Goal: Task Accomplishment & Management: Manage account settings

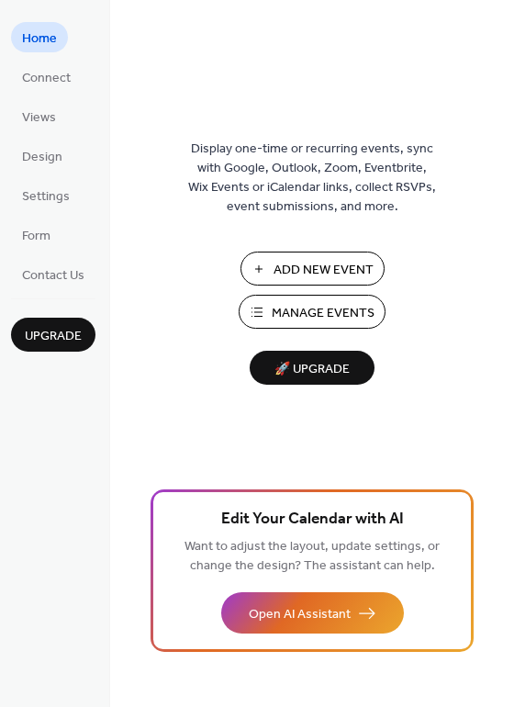
click at [317, 265] on span "Add New Event" at bounding box center [324, 270] width 100 height 19
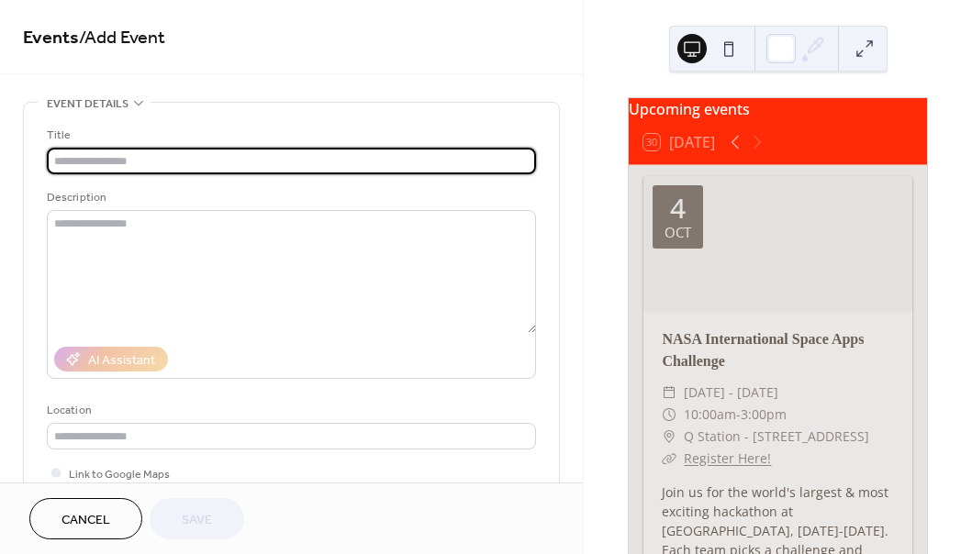
paste input "**********"
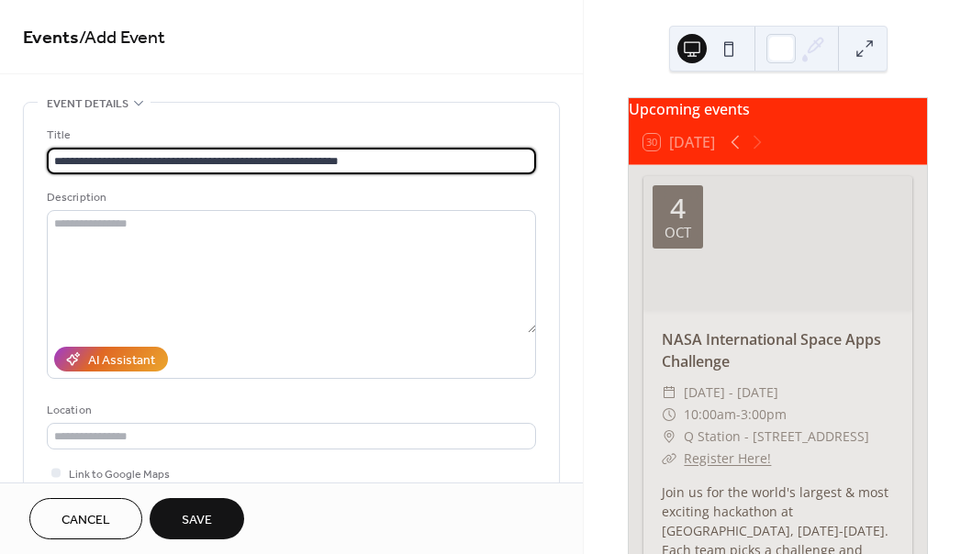
type input "**********"
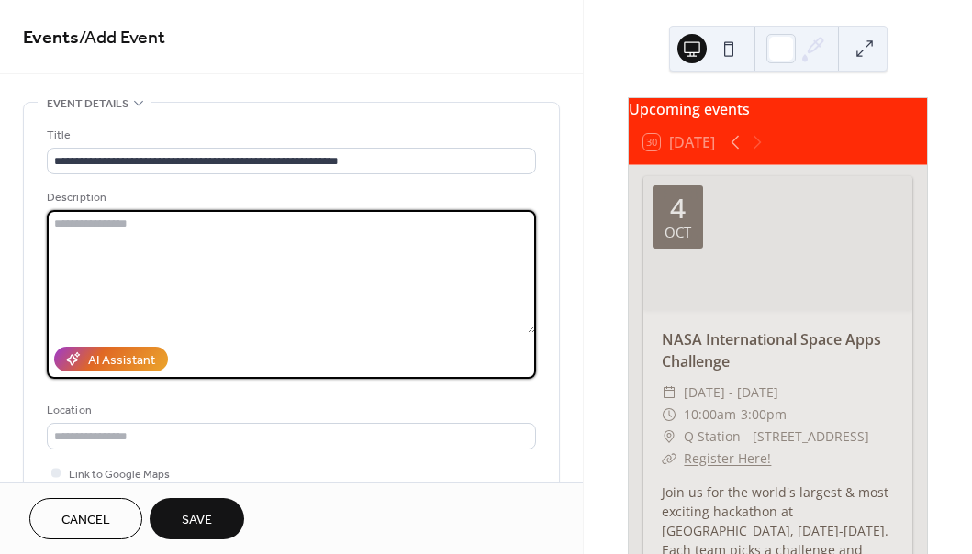
click at [240, 210] on textarea at bounding box center [291, 271] width 489 height 123
paste textarea "**********"
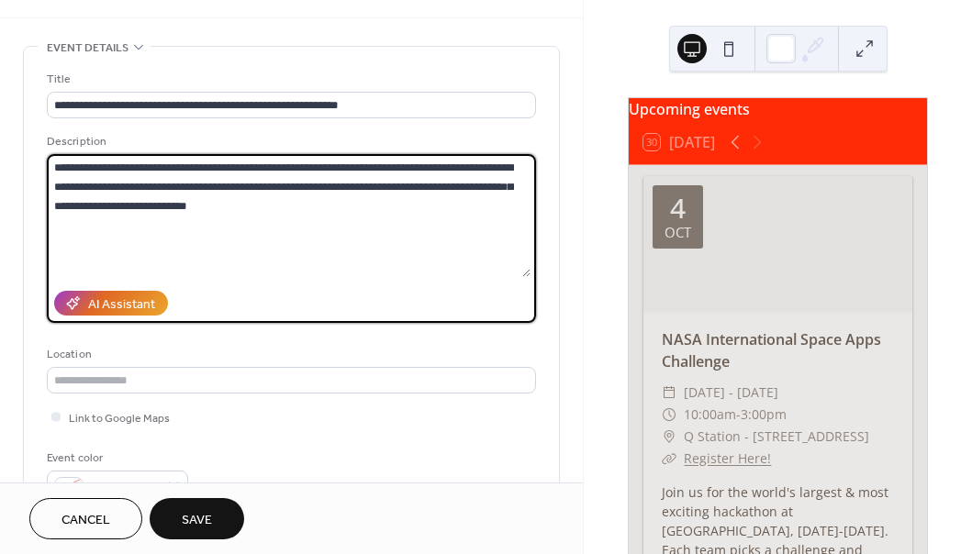
scroll to position [343, 0]
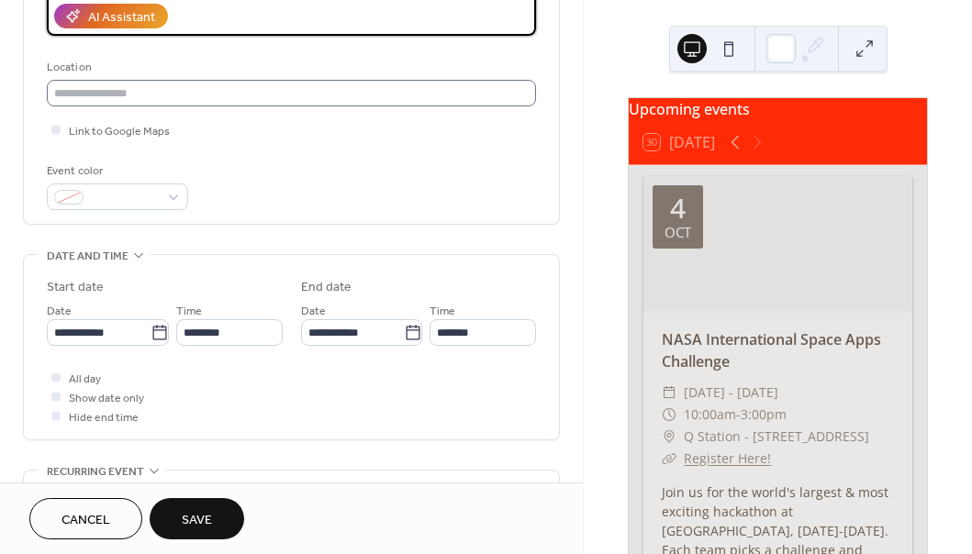
type textarea "**********"
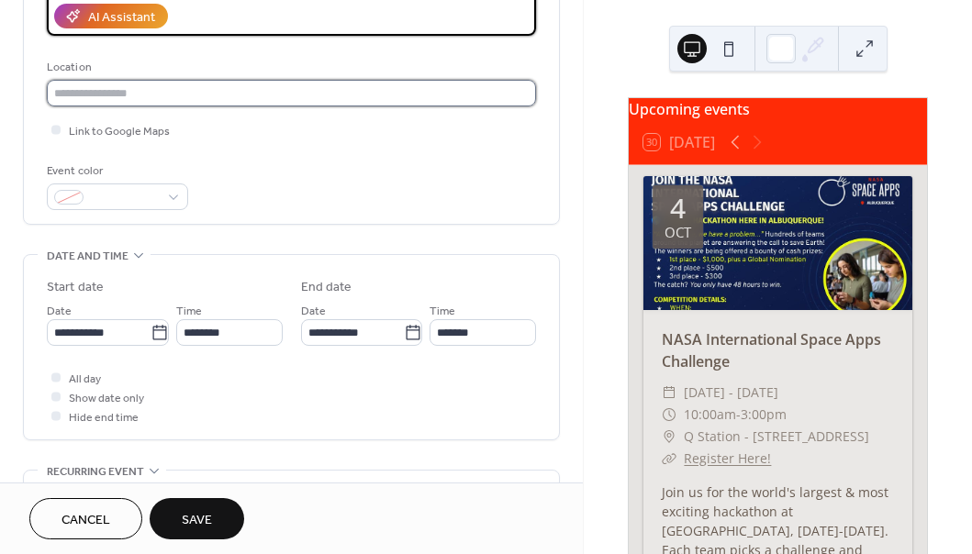
click at [156, 104] on input "text" at bounding box center [291, 93] width 489 height 27
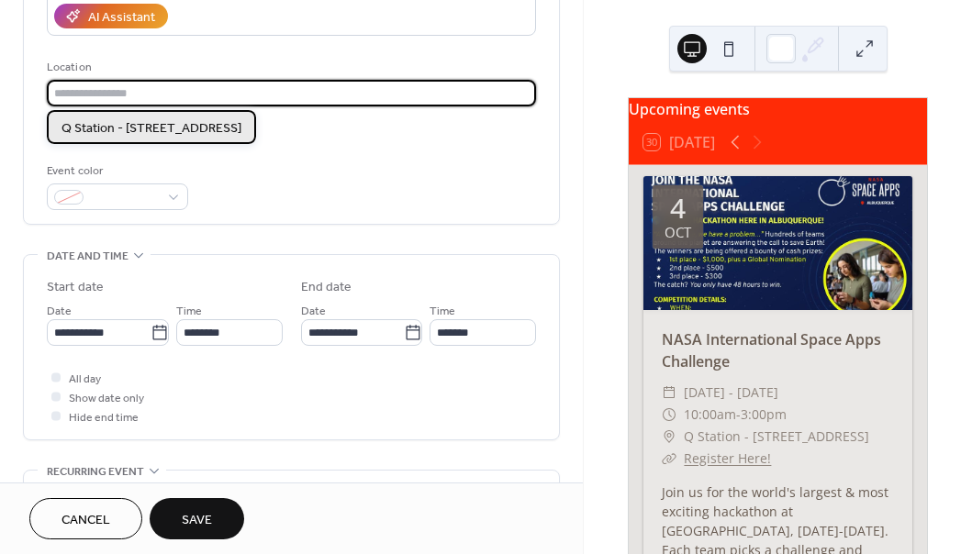
click at [160, 129] on span "Q Station - 3225 Central Ave NE, Albuquerque, NM 87106" at bounding box center [151, 128] width 180 height 19
type input "**********"
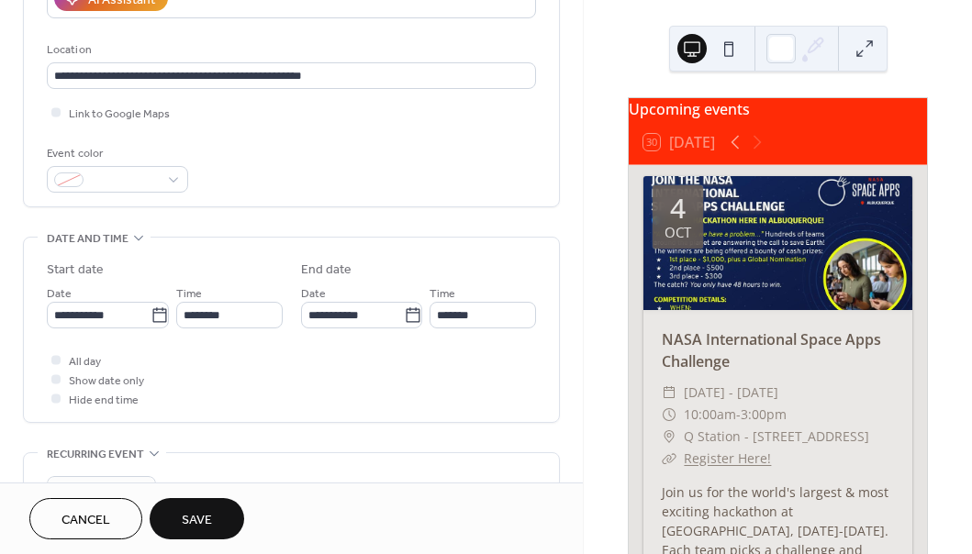
scroll to position [365, 0]
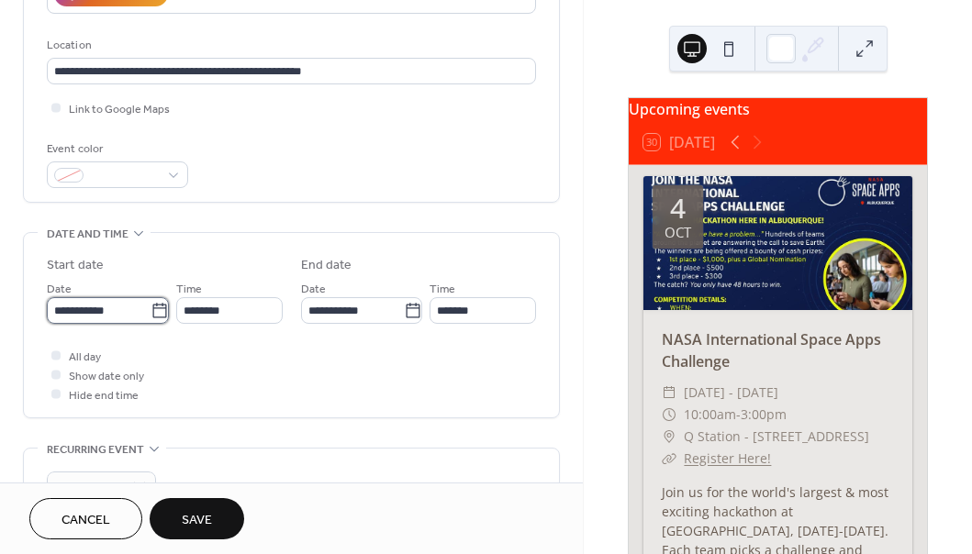
click at [111, 310] on input "**********" at bounding box center [99, 310] width 104 height 27
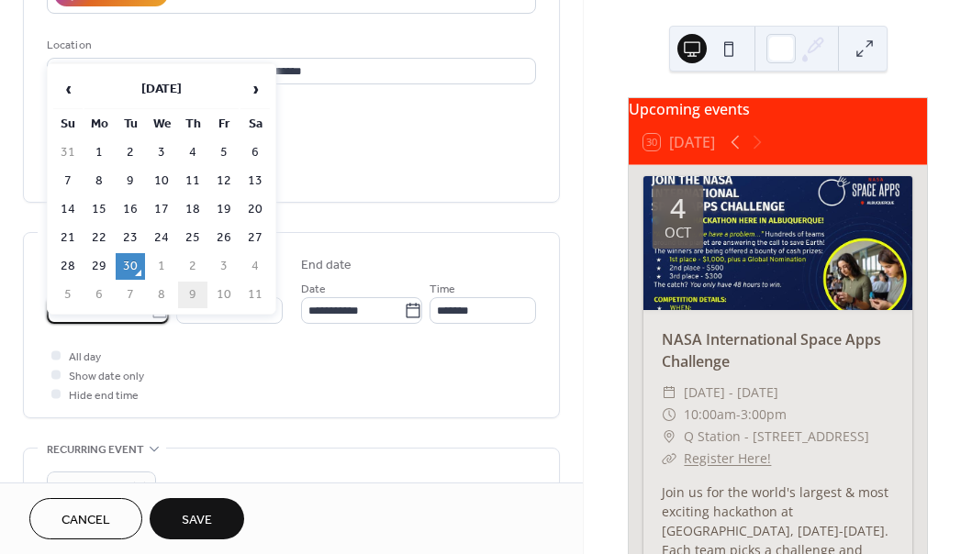
click at [196, 292] on td "9" at bounding box center [192, 295] width 29 height 27
type input "**********"
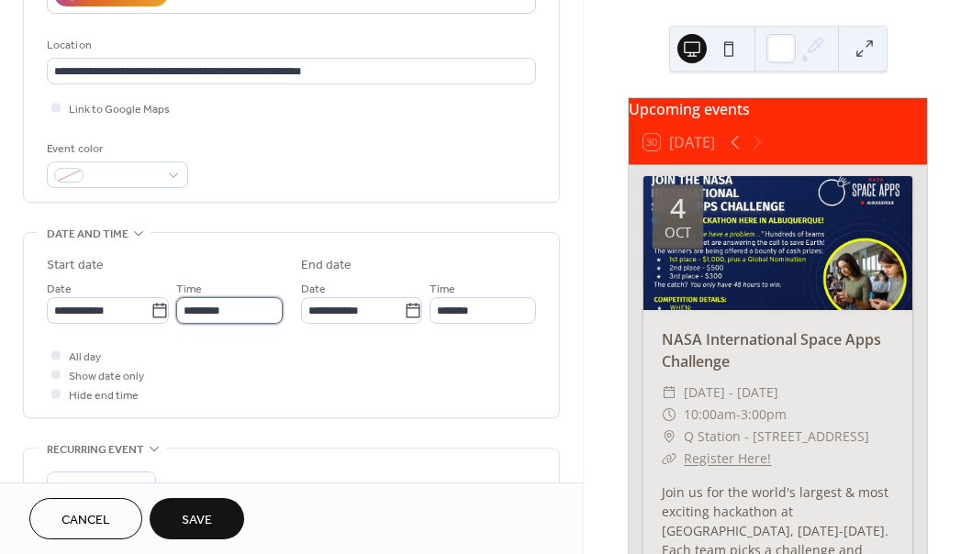
click at [230, 314] on input "********" at bounding box center [229, 310] width 106 height 27
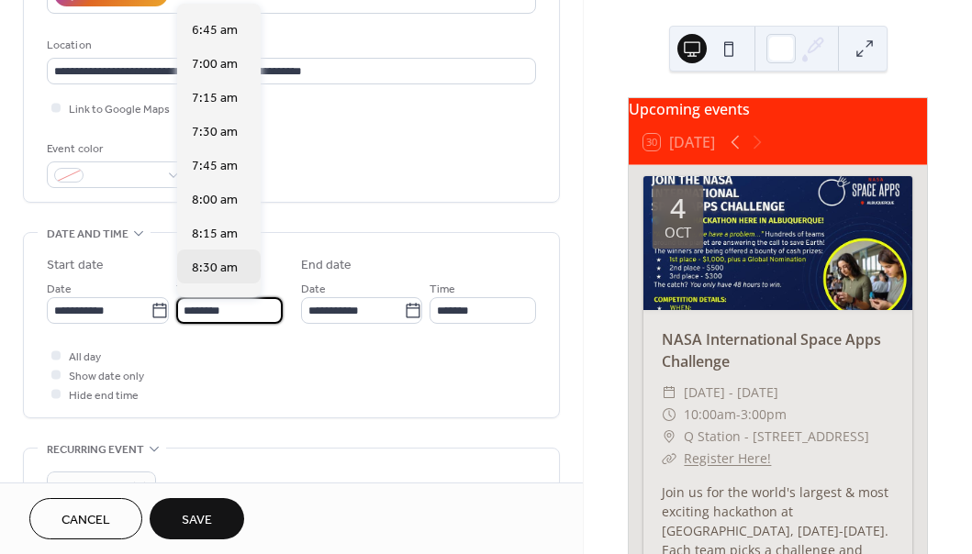
scroll to position [912, 0]
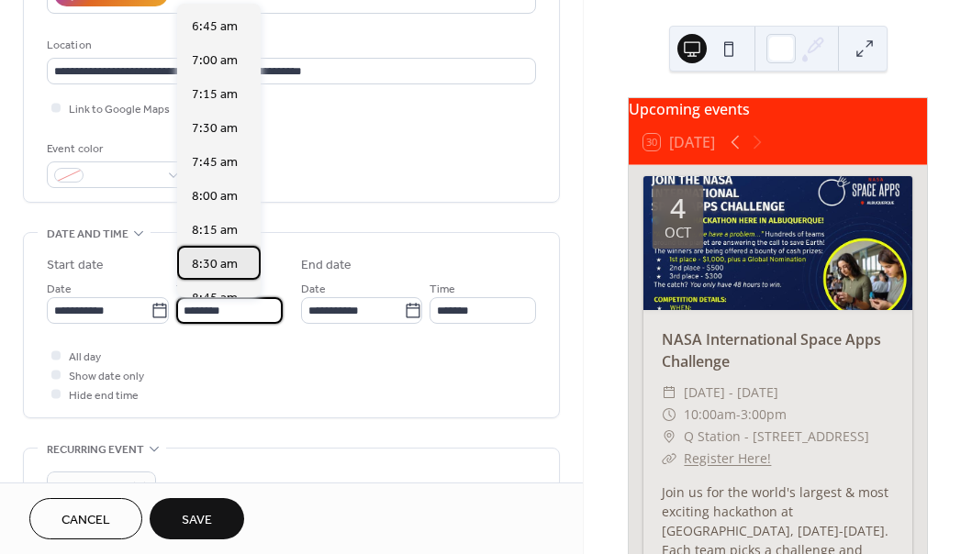
click at [222, 262] on span "8:30 am" at bounding box center [215, 264] width 46 height 19
type input "*******"
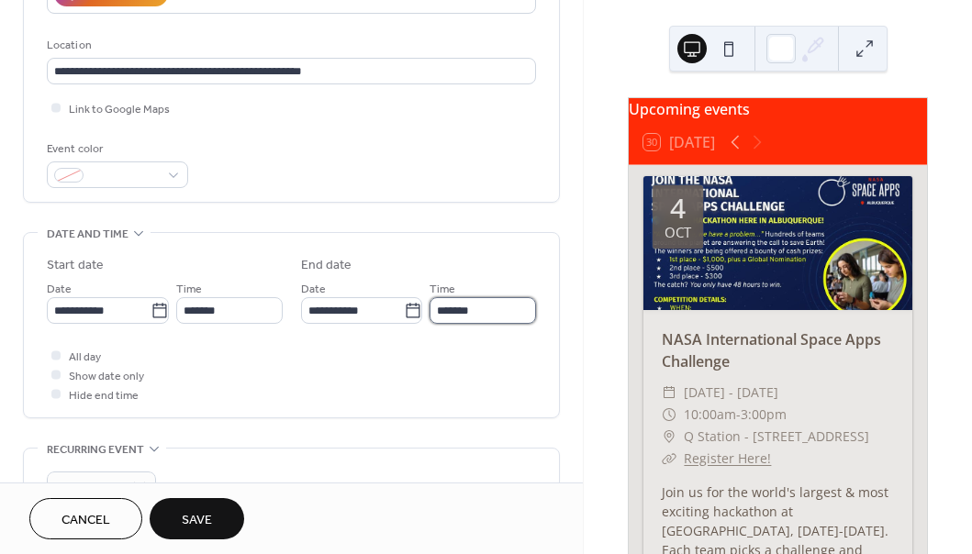
click at [458, 313] on input "*******" at bounding box center [483, 310] width 106 height 27
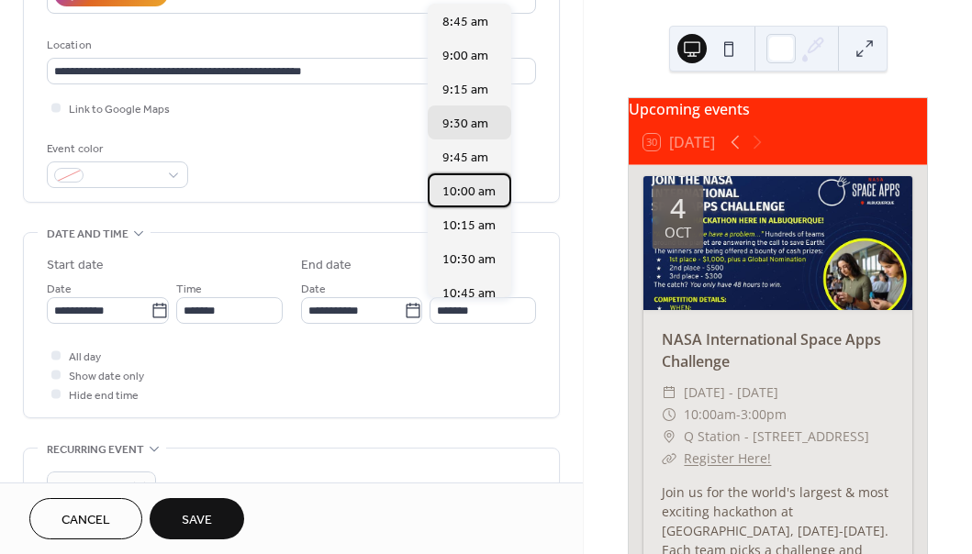
click at [465, 193] on span "10:00 am" at bounding box center [468, 192] width 53 height 19
type input "********"
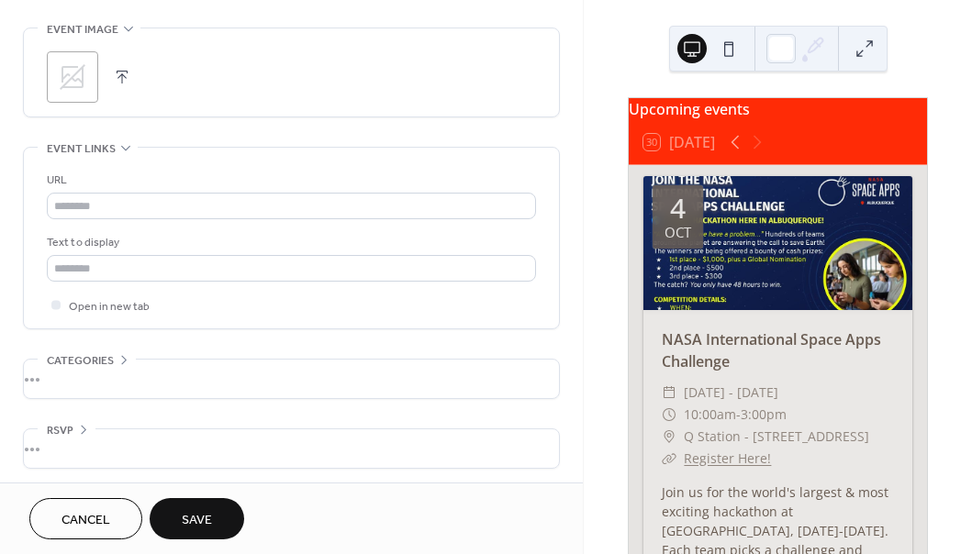
scroll to position [885, 0]
click at [79, 64] on icon at bounding box center [73, 73] width 26 height 26
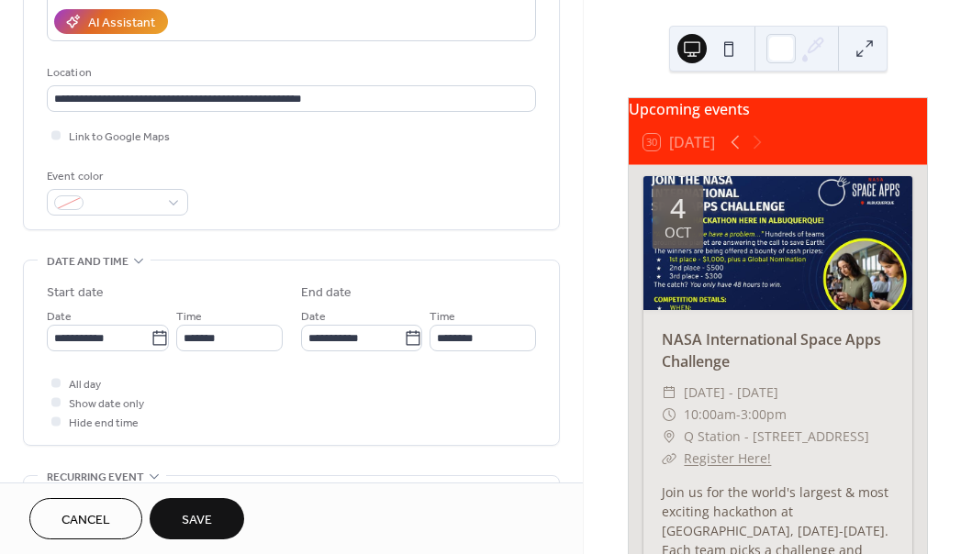
scroll to position [341, 0]
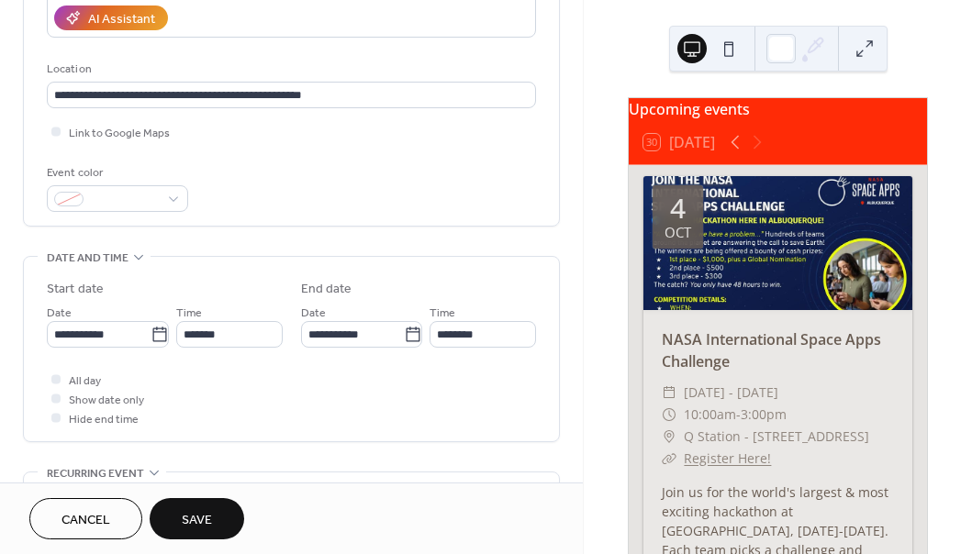
click at [206, 511] on span "Save" at bounding box center [197, 520] width 30 height 19
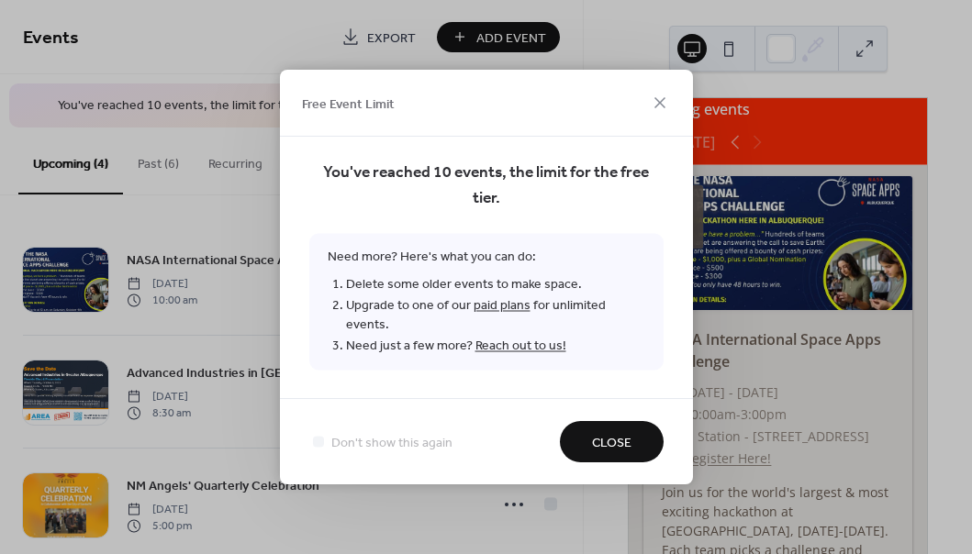
click at [620, 435] on span "Close" at bounding box center [611, 443] width 39 height 19
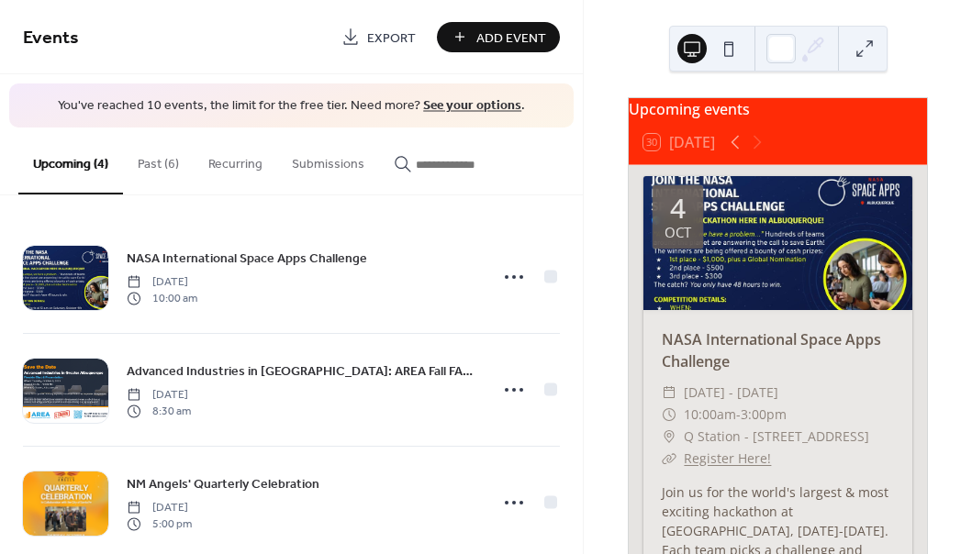
scroll to position [4, 0]
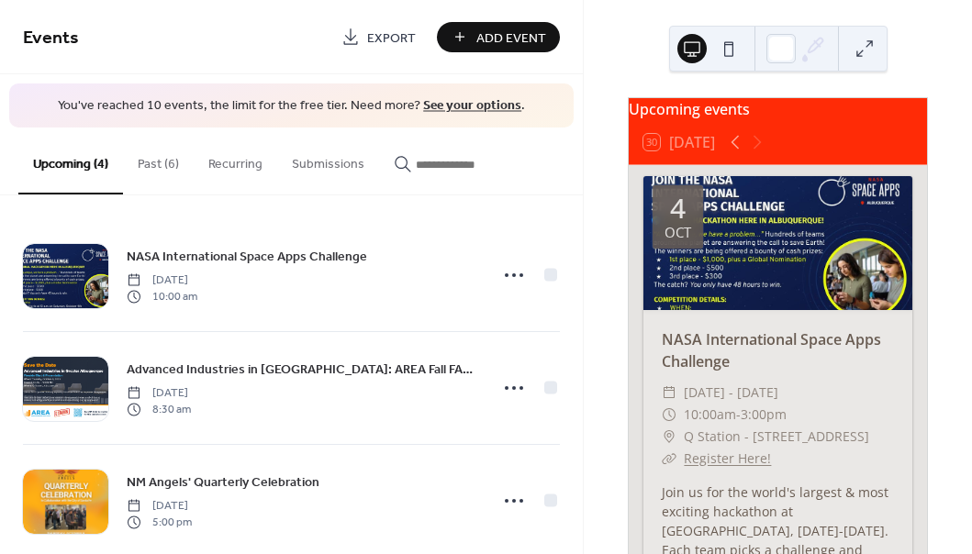
click at [147, 178] on button "Past (6)" at bounding box center [158, 160] width 71 height 65
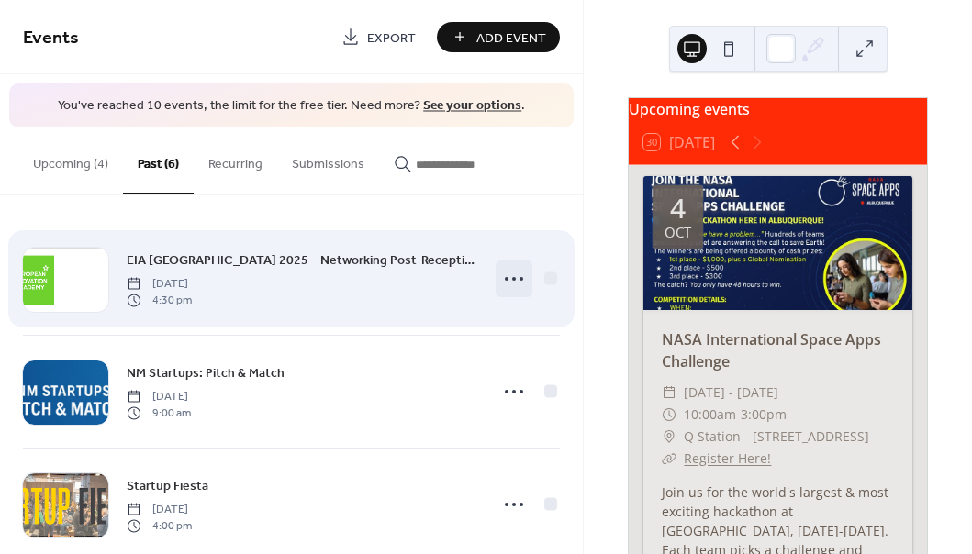
click at [520, 282] on icon at bounding box center [513, 278] width 29 height 29
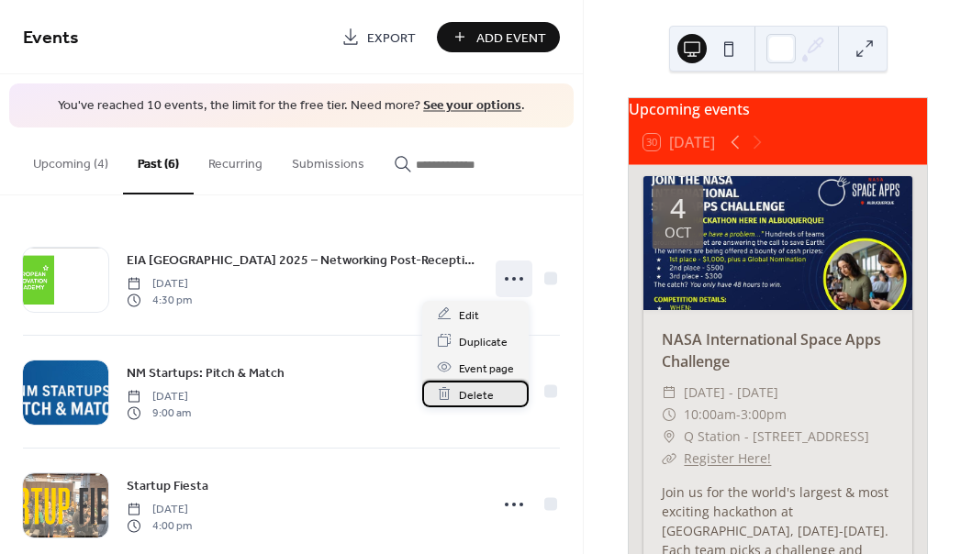
click at [478, 397] on span "Delete" at bounding box center [476, 395] width 35 height 19
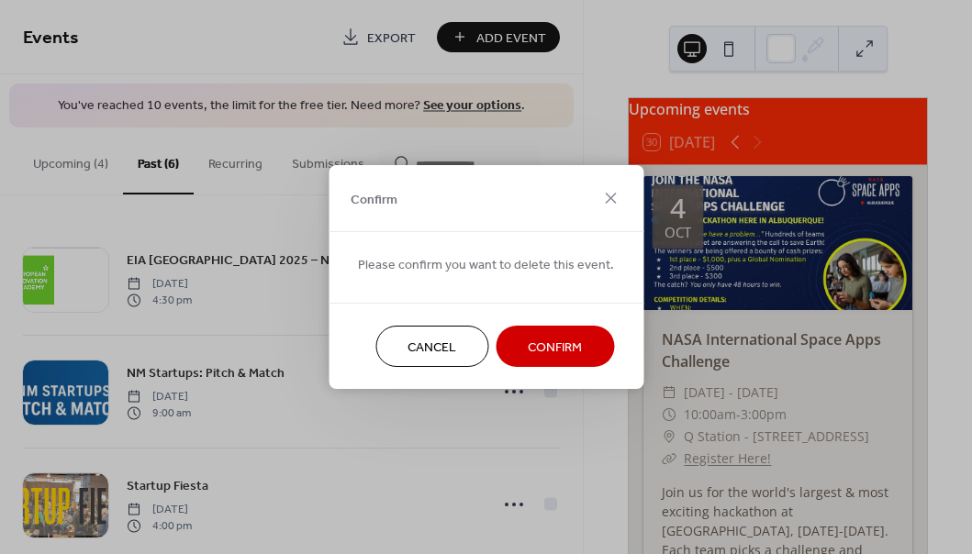
click at [564, 341] on span "Confirm" at bounding box center [555, 348] width 54 height 19
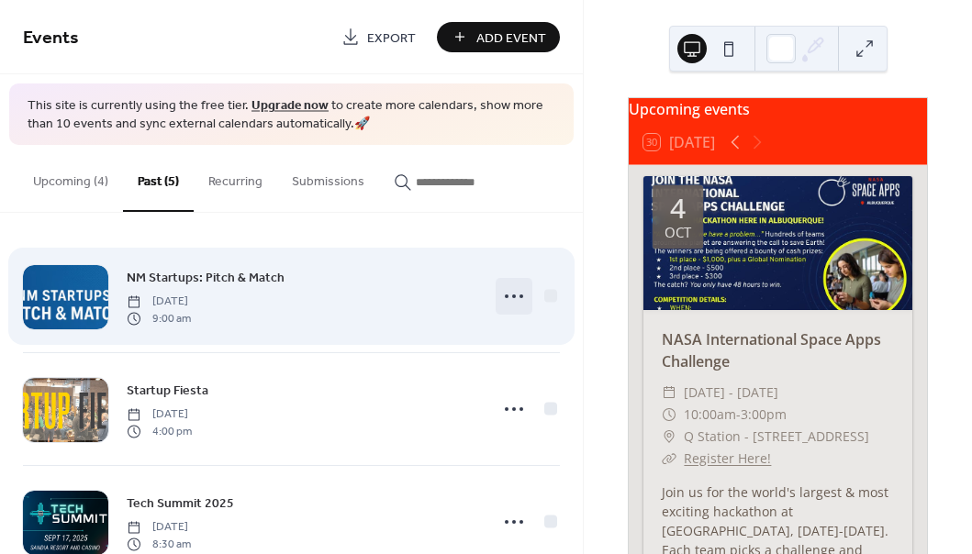
click at [499, 295] on icon at bounding box center [513, 296] width 29 height 29
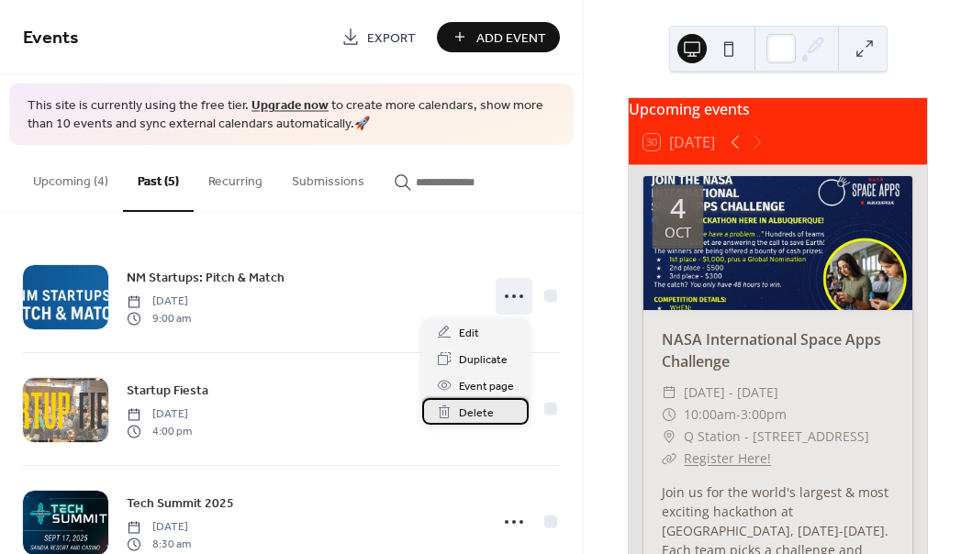
click at [480, 408] on span "Delete" at bounding box center [476, 413] width 35 height 19
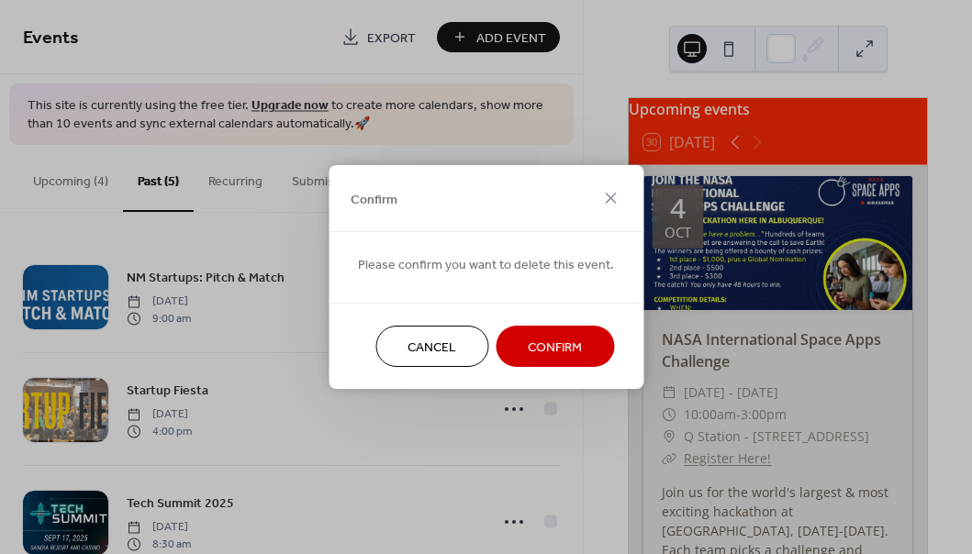
click at [543, 346] on span "Confirm" at bounding box center [555, 348] width 54 height 19
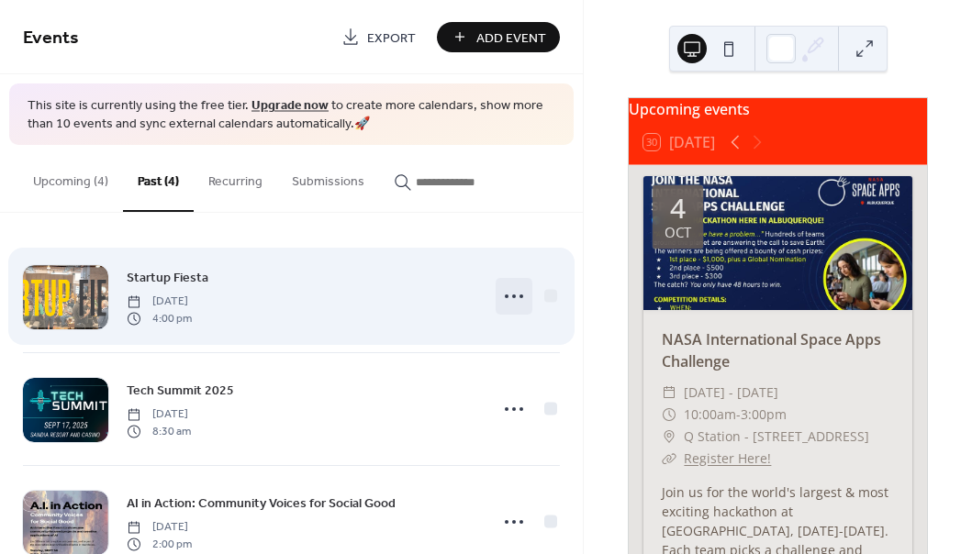
click at [499, 297] on icon at bounding box center [513, 296] width 29 height 29
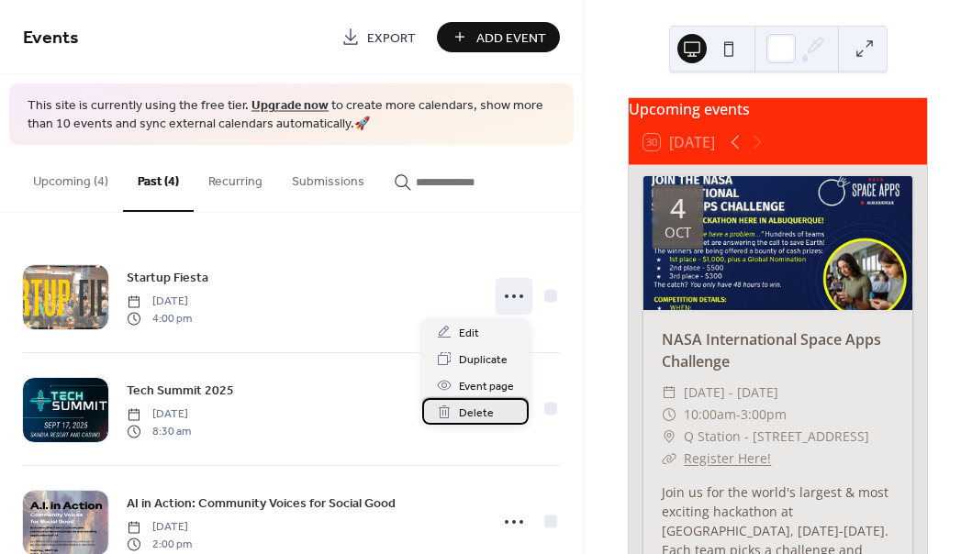
click at [485, 413] on span "Delete" at bounding box center [476, 413] width 35 height 19
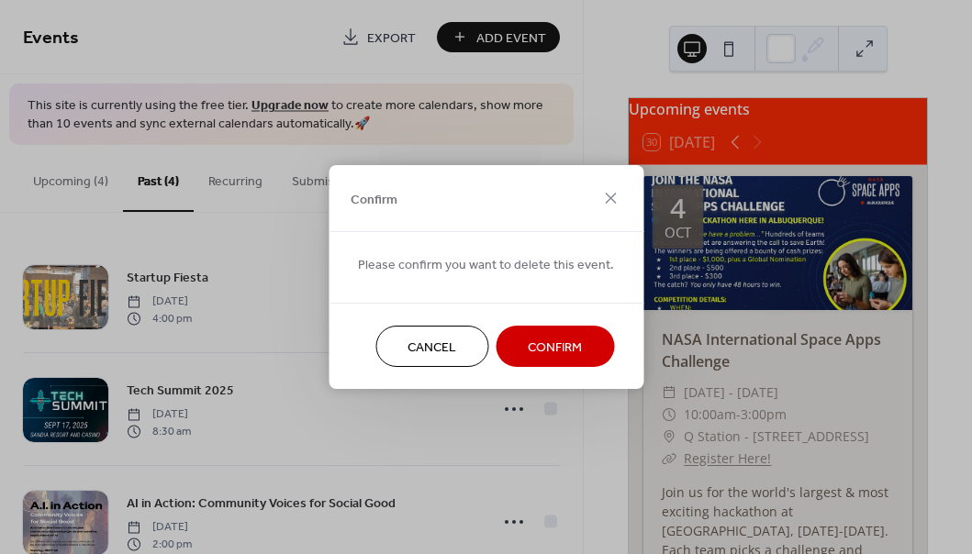
click at [561, 339] on span "Confirm" at bounding box center [555, 348] width 54 height 19
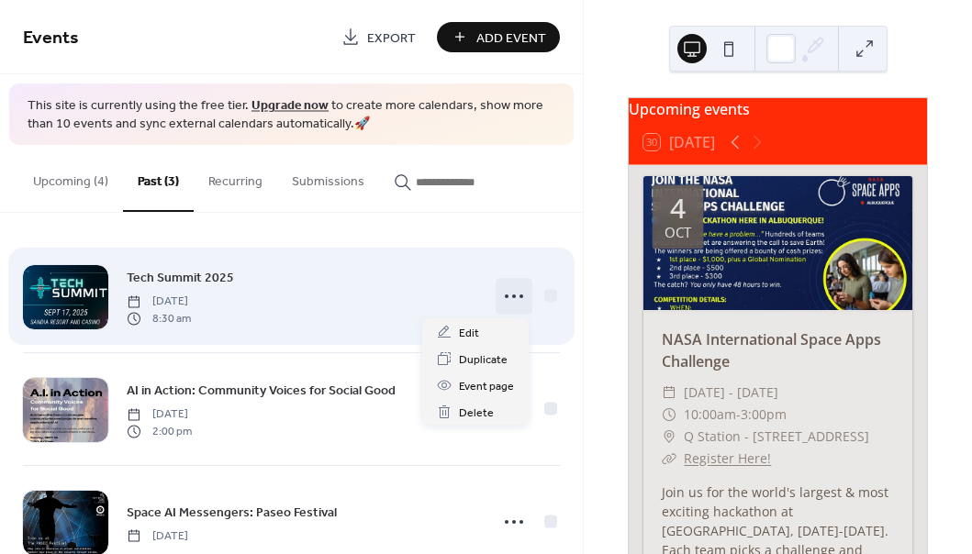
click at [508, 294] on icon at bounding box center [513, 296] width 29 height 29
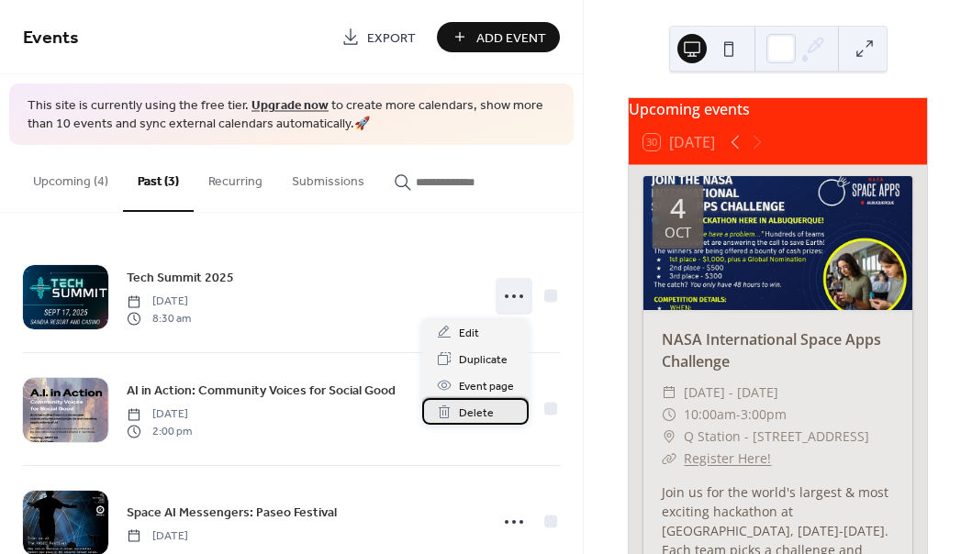
click at [481, 412] on span "Delete" at bounding box center [476, 413] width 35 height 19
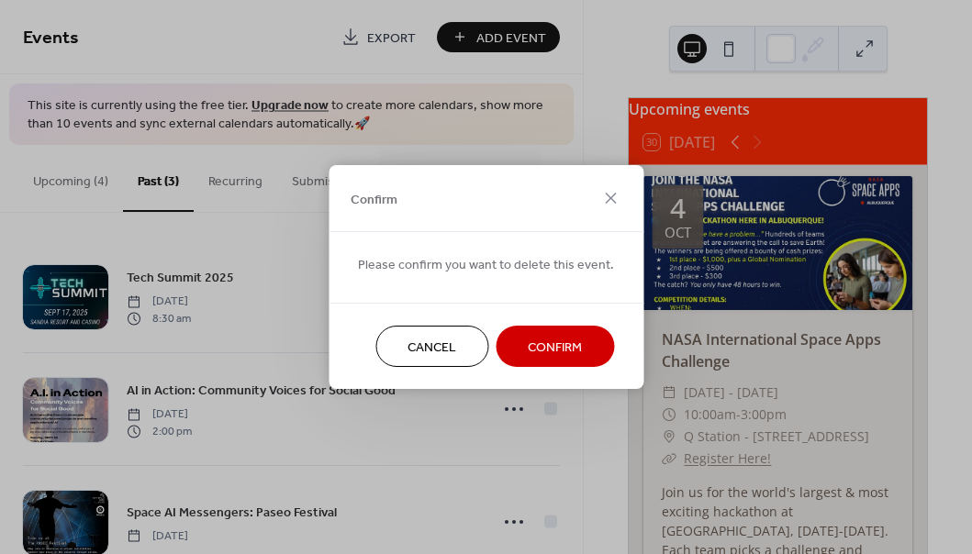
click at [541, 352] on span "Confirm" at bounding box center [555, 348] width 54 height 19
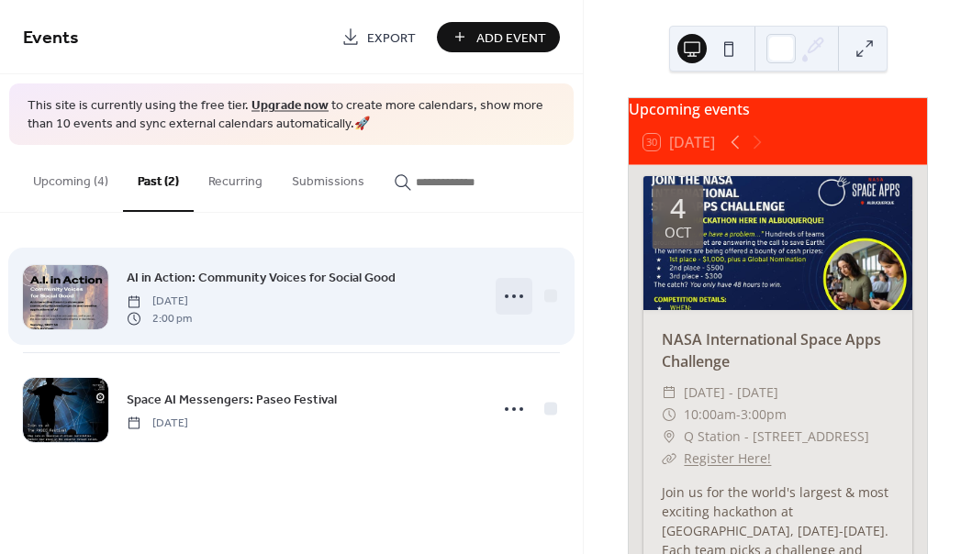
click at [514, 296] on circle at bounding box center [514, 297] width 4 height 4
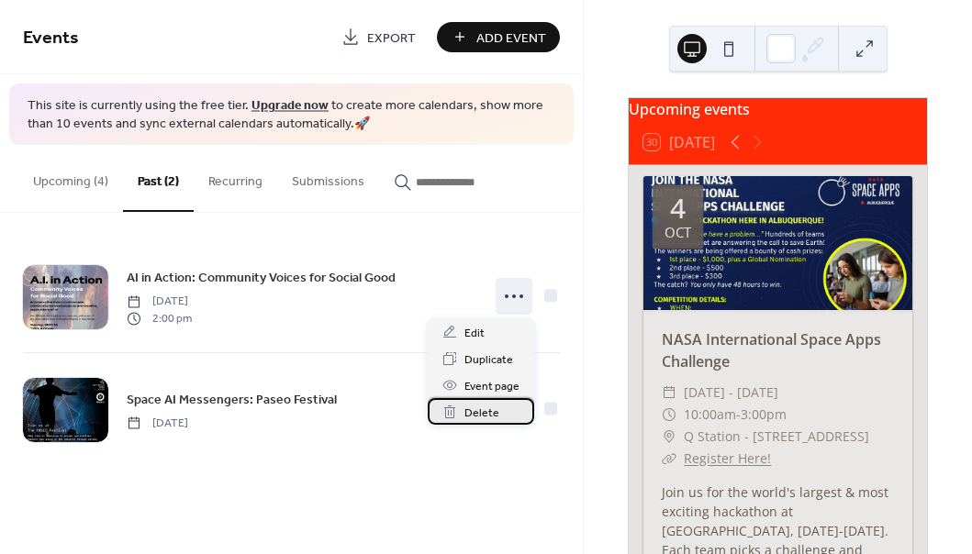
click at [493, 402] on div "Delete" at bounding box center [481, 411] width 106 height 27
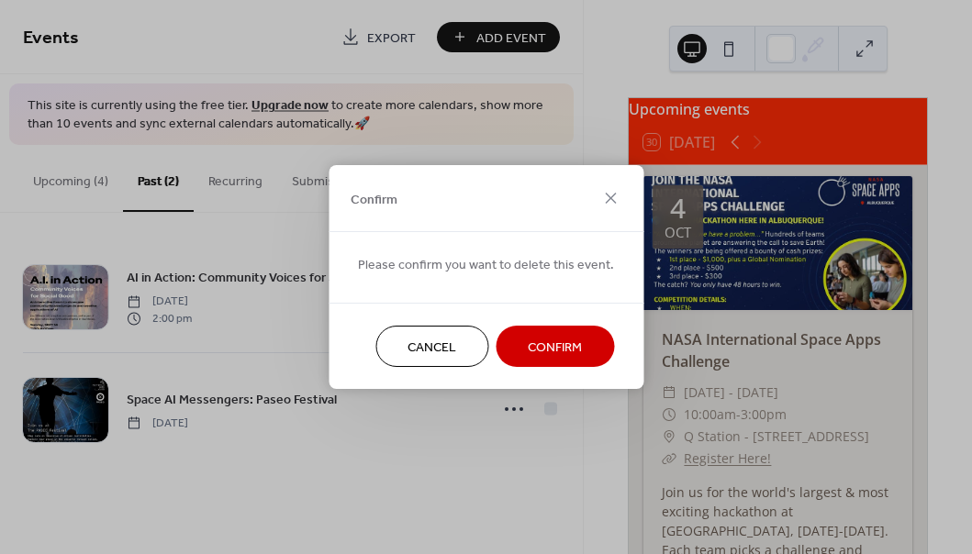
click at [511, 352] on button "Confirm" at bounding box center [555, 346] width 118 height 41
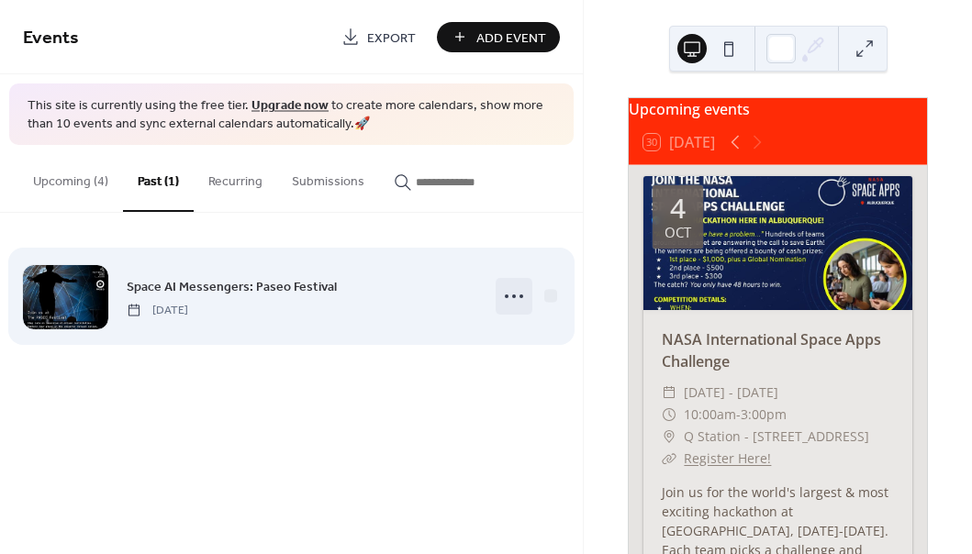
click at [507, 294] on icon at bounding box center [513, 296] width 29 height 29
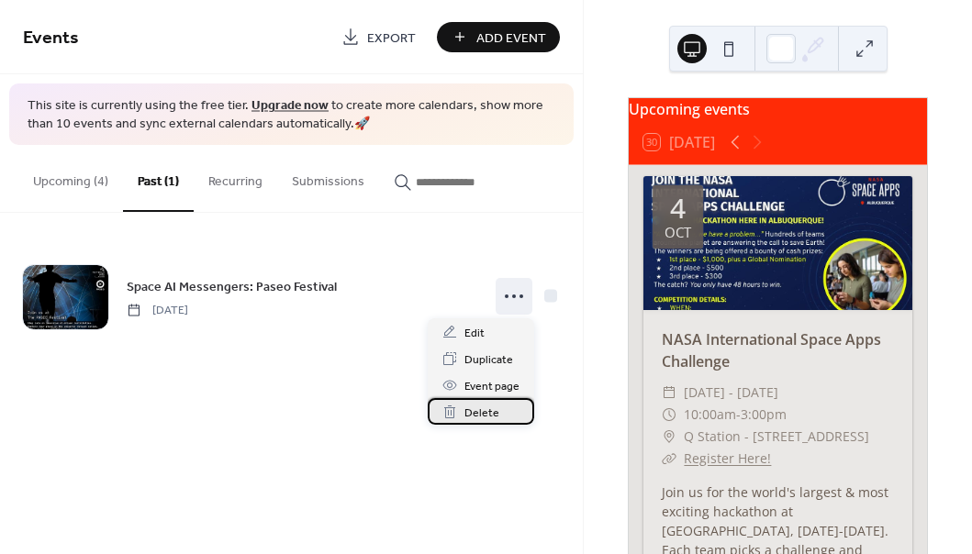
click at [501, 404] on div "Delete" at bounding box center [481, 411] width 106 height 27
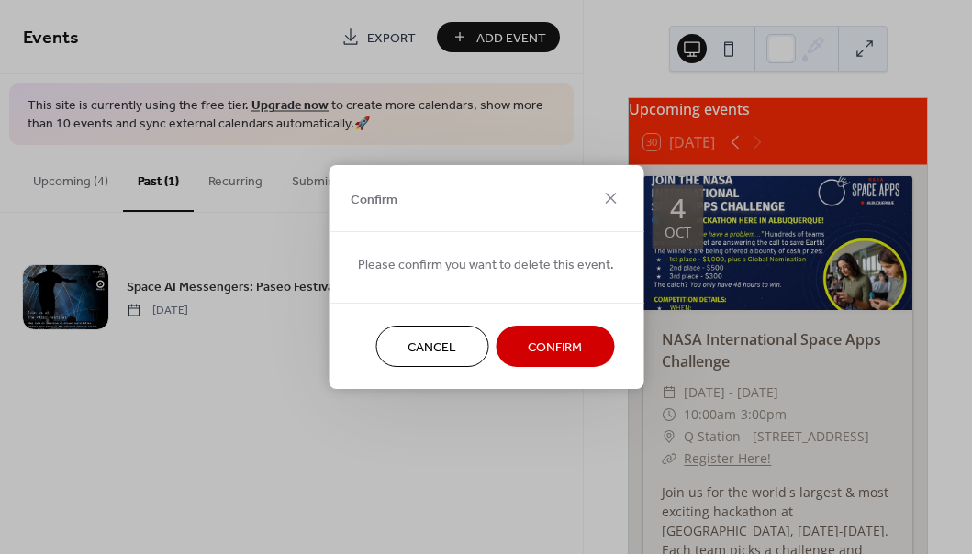
click at [511, 353] on button "Confirm" at bounding box center [555, 346] width 118 height 41
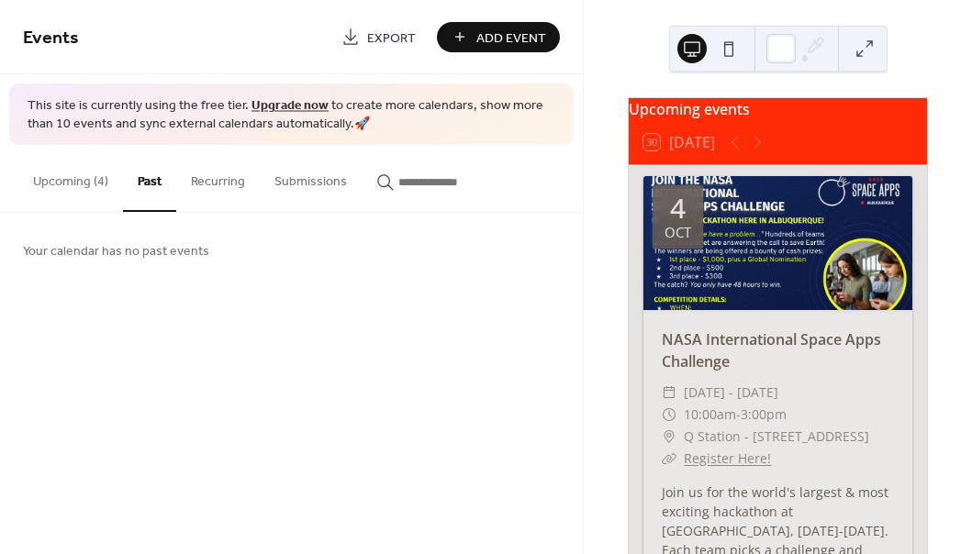
click at [74, 176] on button "Upcoming (4)" at bounding box center [70, 177] width 105 height 65
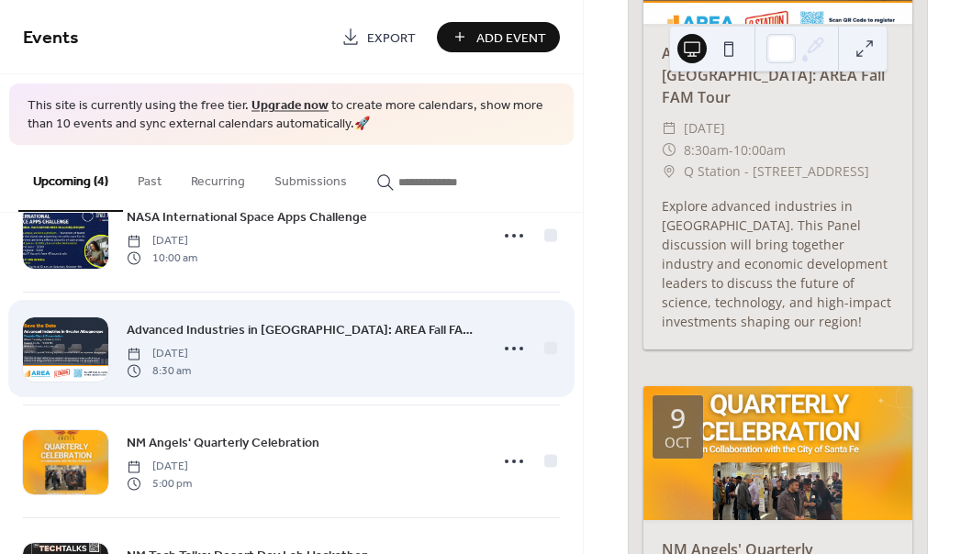
scroll to position [164, 0]
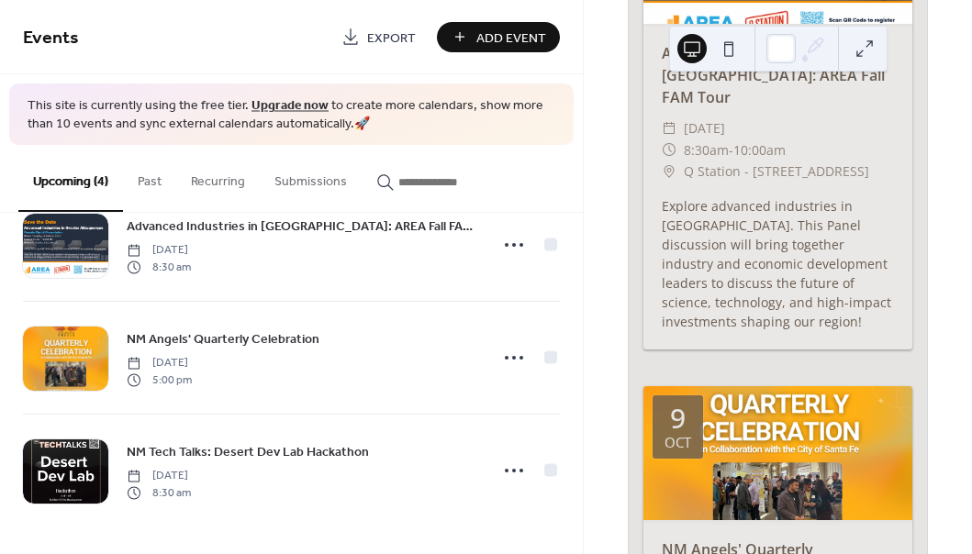
click at [497, 35] on span "Add Event" at bounding box center [511, 37] width 70 height 19
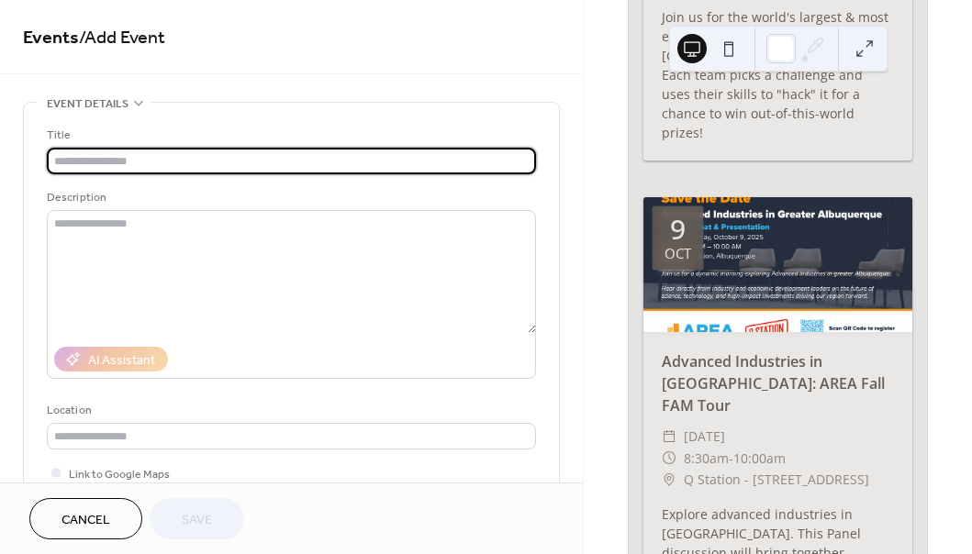
scroll to position [885, 0]
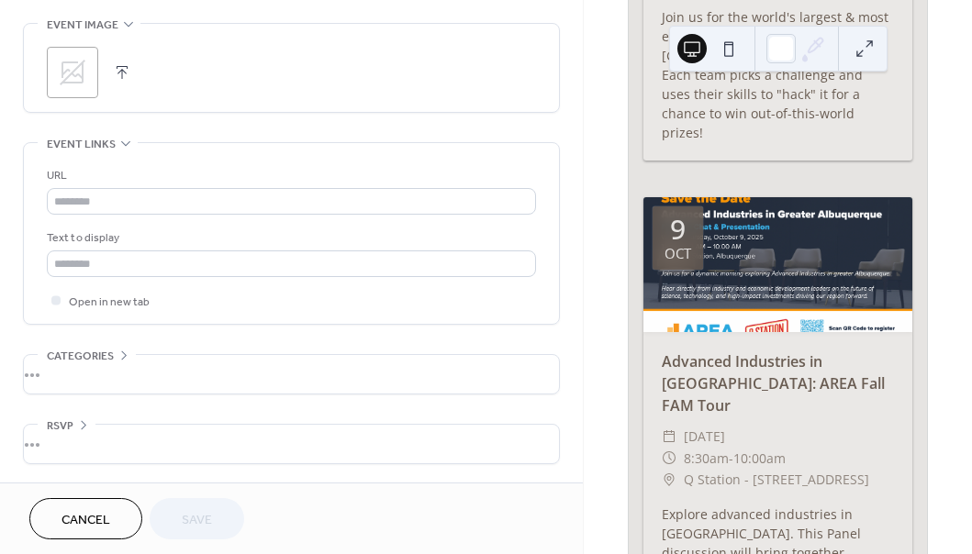
click at [97, 538] on button "Cancel" at bounding box center [85, 518] width 113 height 41
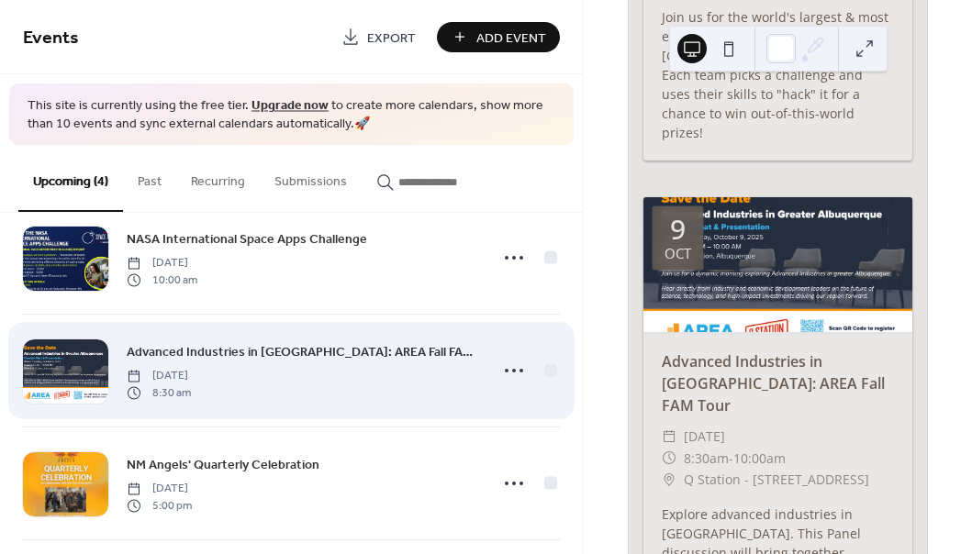
scroll to position [39, 0]
click at [333, 387] on div "Advanced Industries in Greater Albuquerque: AREA Fall FAM Tour Thursday, Octobe…" at bounding box center [302, 370] width 351 height 59
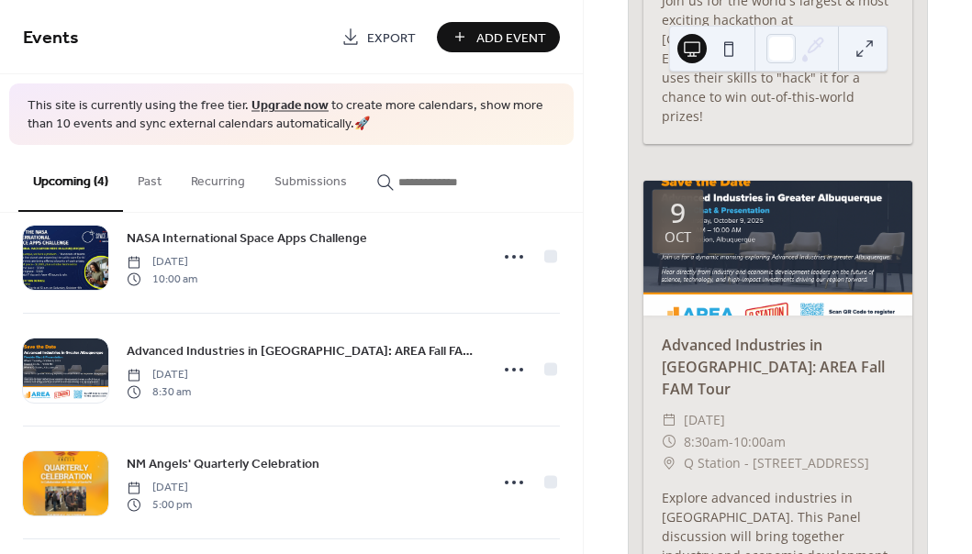
scroll to position [502, 0]
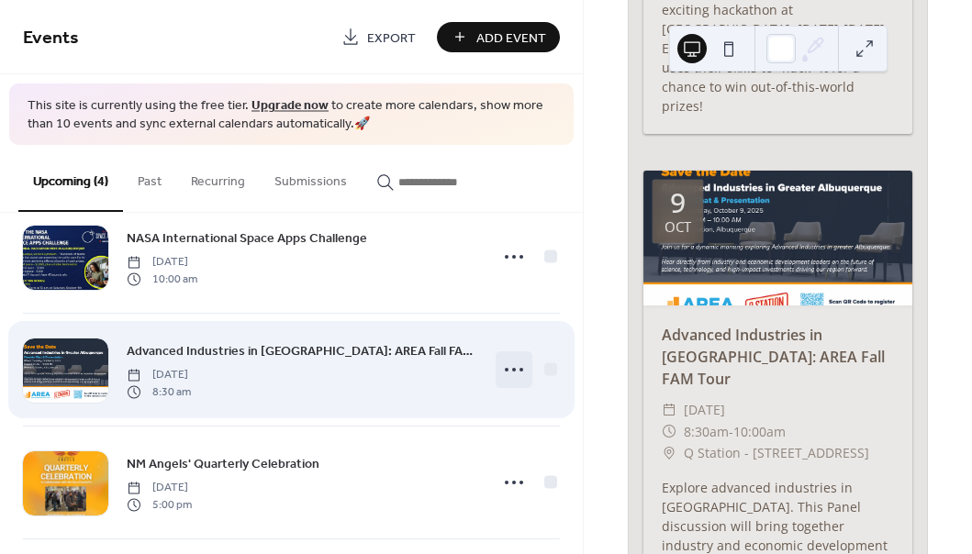
click at [515, 365] on icon at bounding box center [513, 369] width 29 height 29
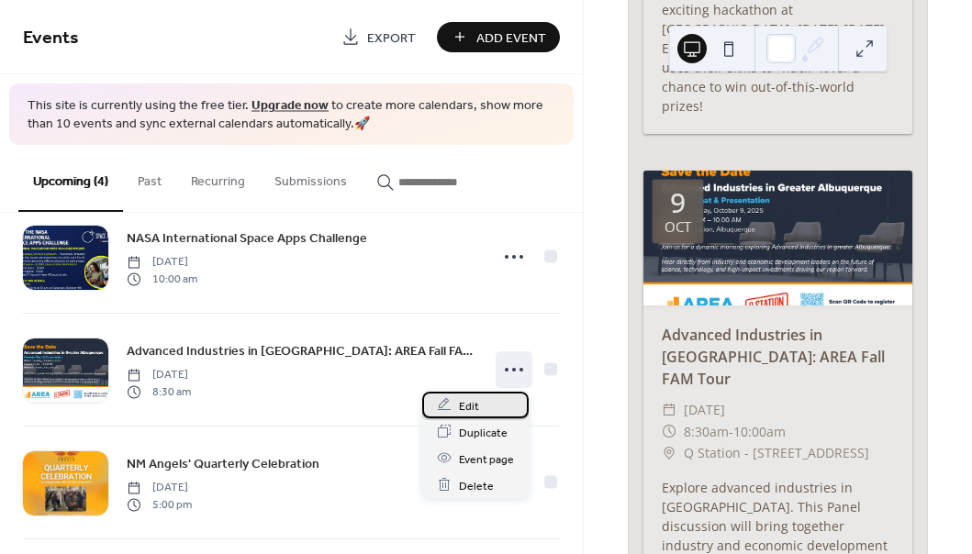
click at [475, 394] on div "Edit" at bounding box center [475, 405] width 106 height 27
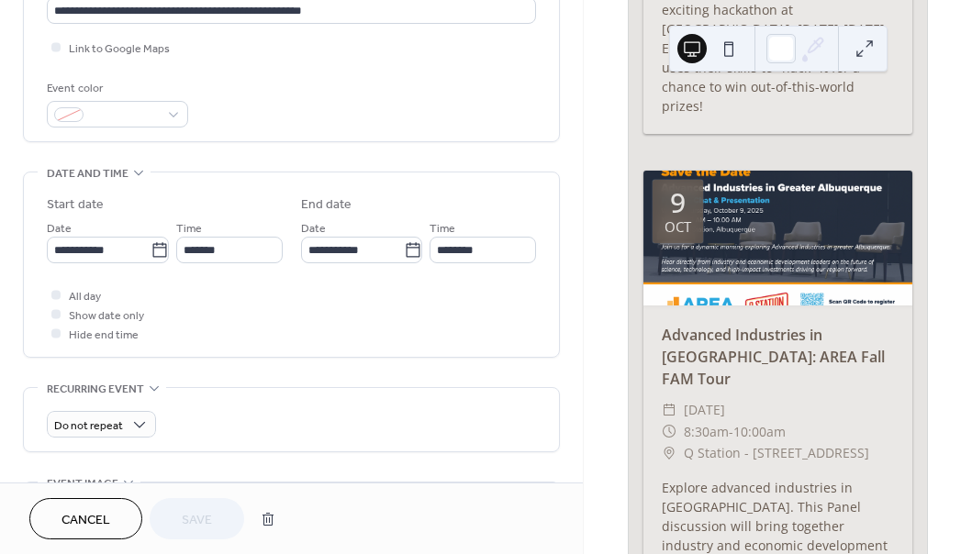
scroll to position [602, 0]
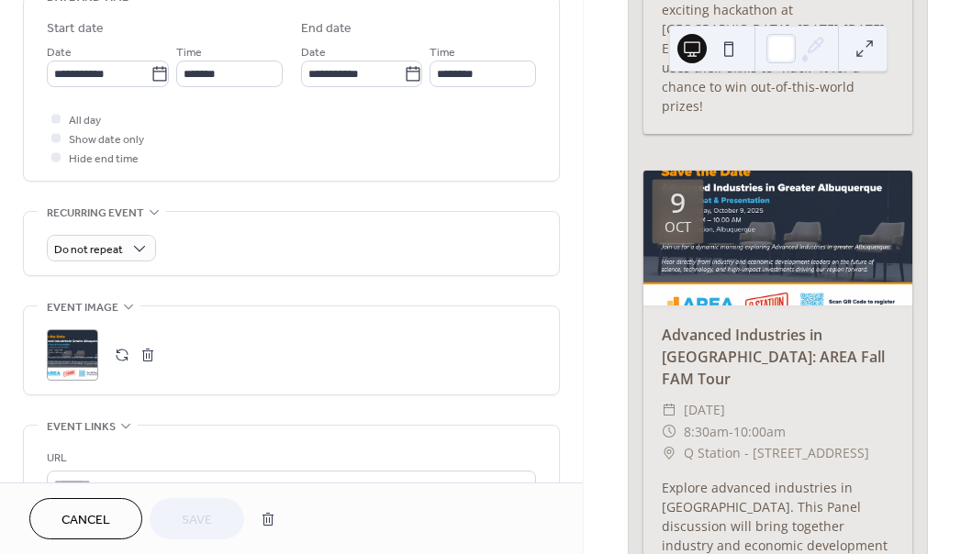
click at [86, 359] on div ";" at bounding box center [72, 355] width 51 height 51
click at [188, 516] on span "Save" at bounding box center [197, 520] width 30 height 19
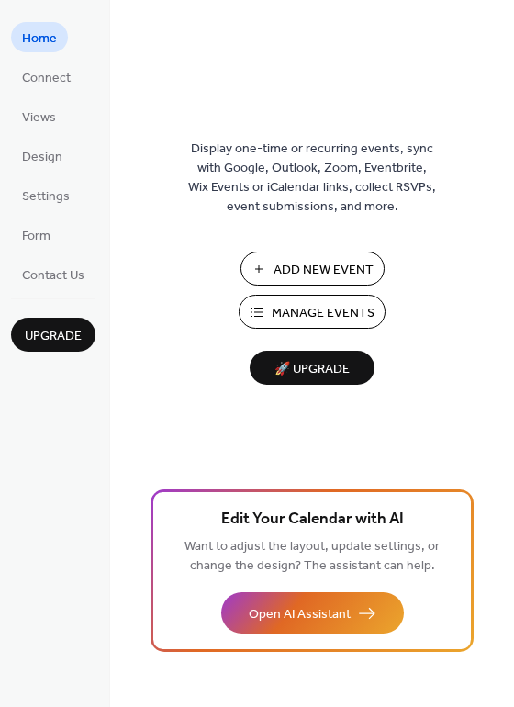
click at [338, 304] on span "Manage Events" at bounding box center [323, 313] width 103 height 19
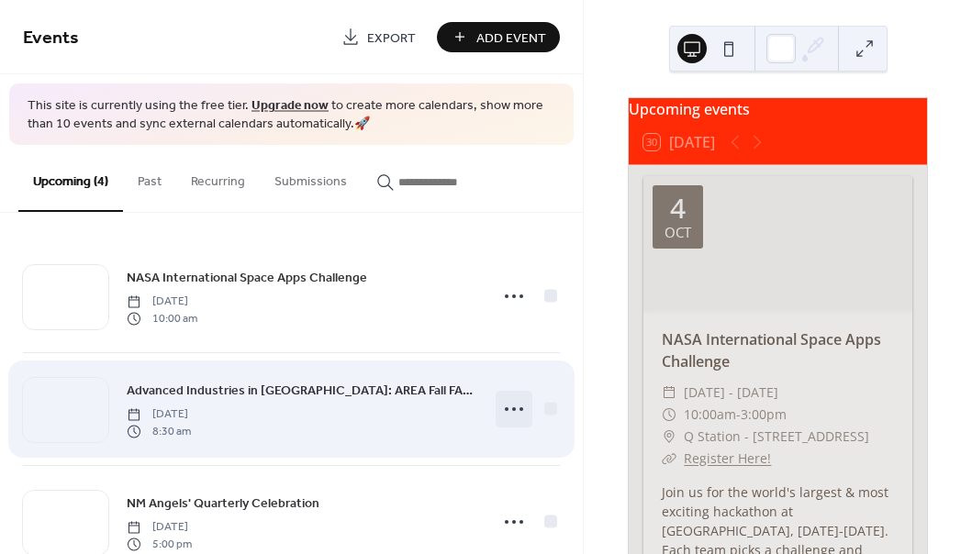
click at [499, 408] on icon at bounding box center [513, 409] width 29 height 29
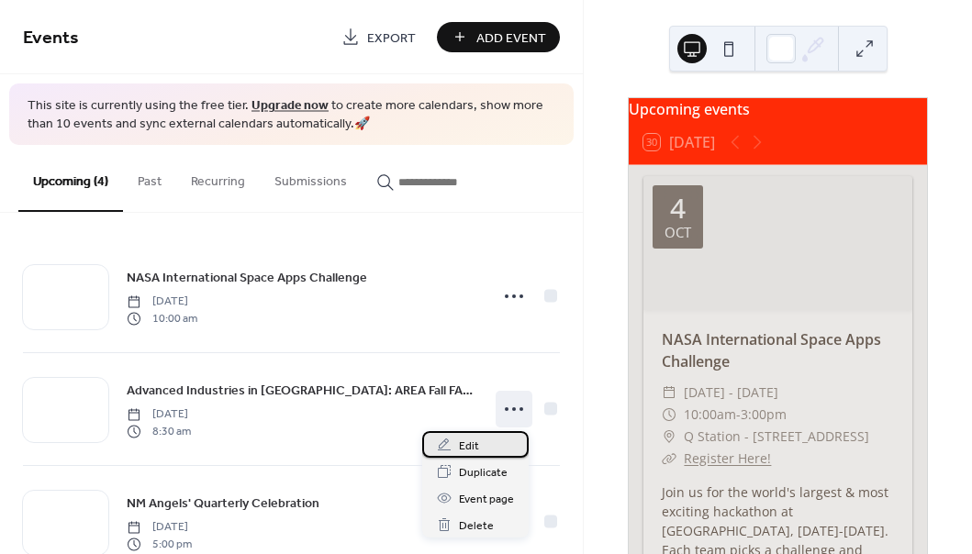
click at [470, 445] on span "Edit" at bounding box center [469, 446] width 20 height 19
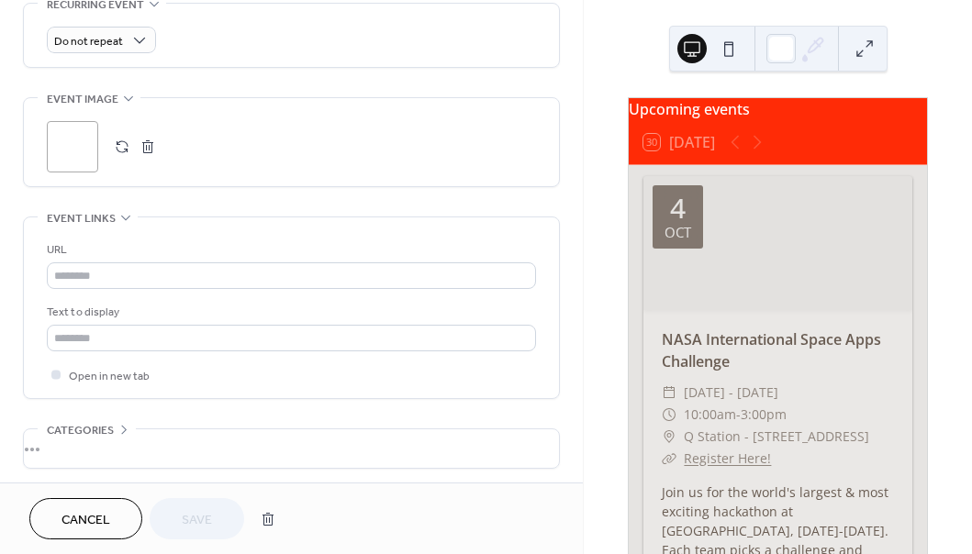
scroll to position [811, 0]
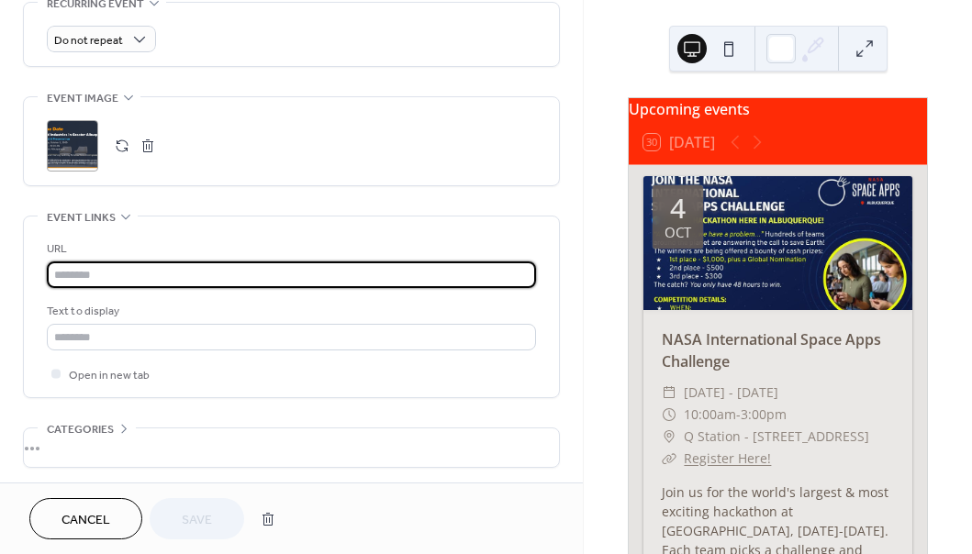
click at [138, 270] on input "text" at bounding box center [291, 275] width 489 height 27
paste input "**********"
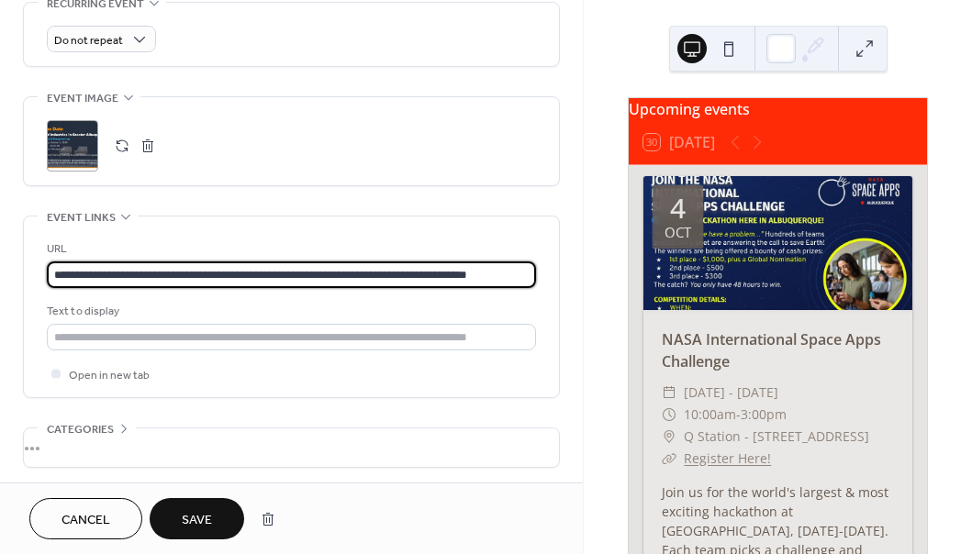
scroll to position [0, 22]
type input "**********"
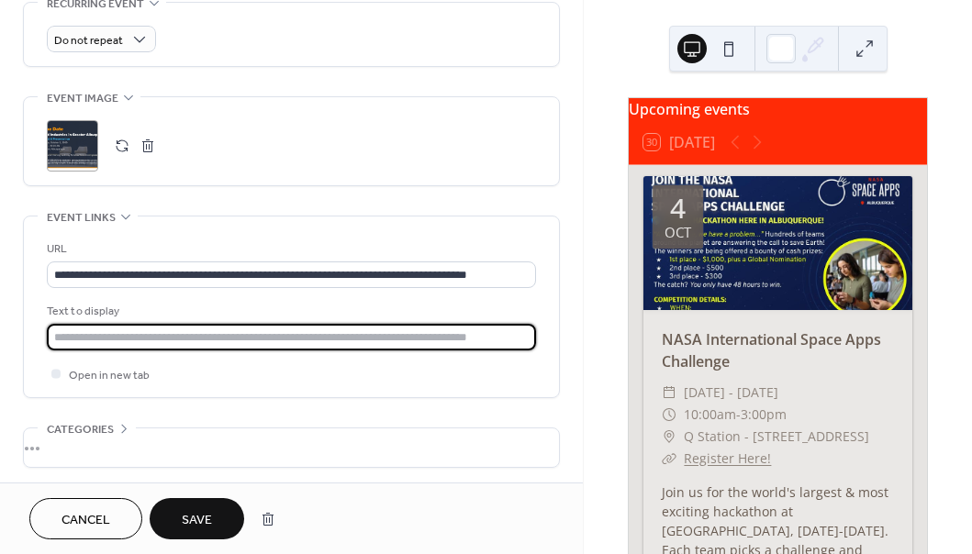
scroll to position [0, 0]
click at [141, 341] on input "text" at bounding box center [291, 337] width 489 height 27
type input "**********"
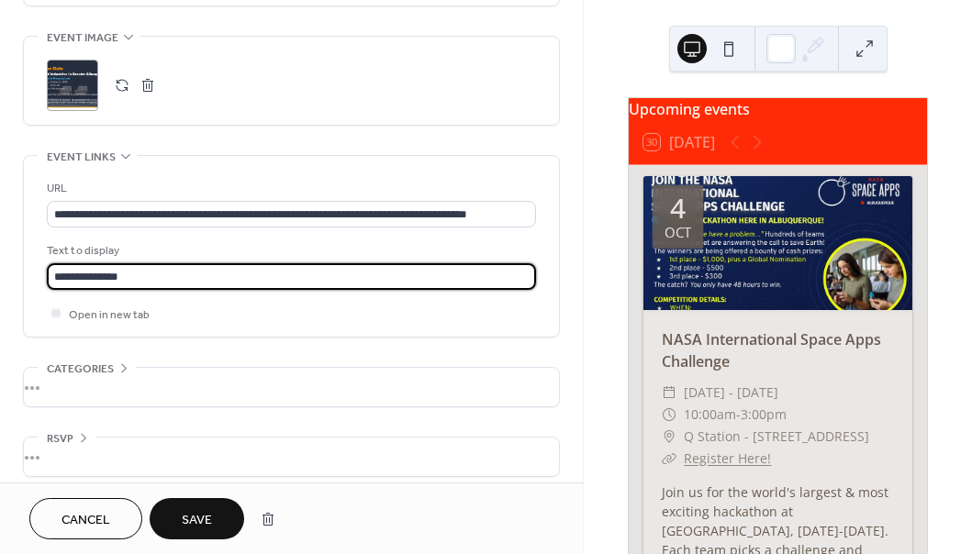
scroll to position [885, 0]
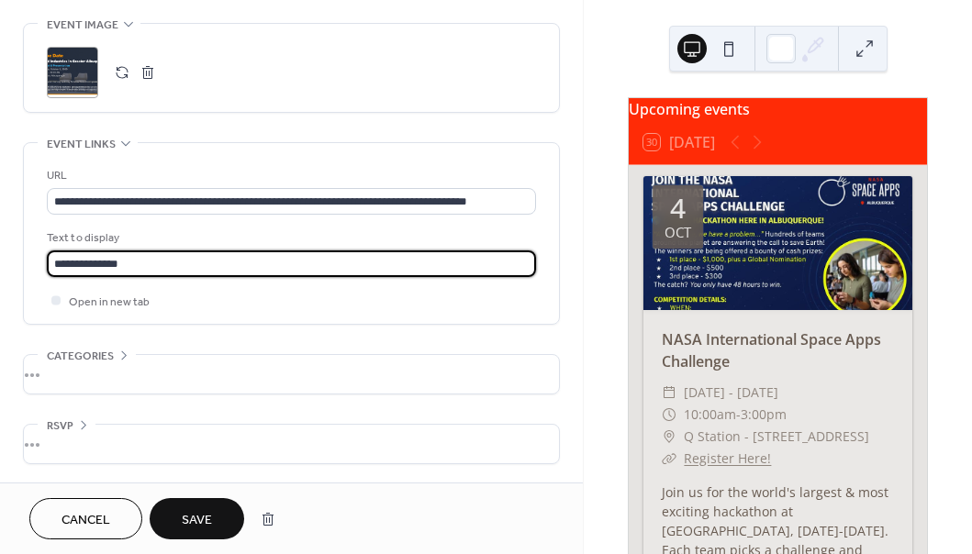
click at [199, 505] on button "Save" at bounding box center [197, 518] width 95 height 41
